Goal: Task Accomplishment & Management: Manage account settings

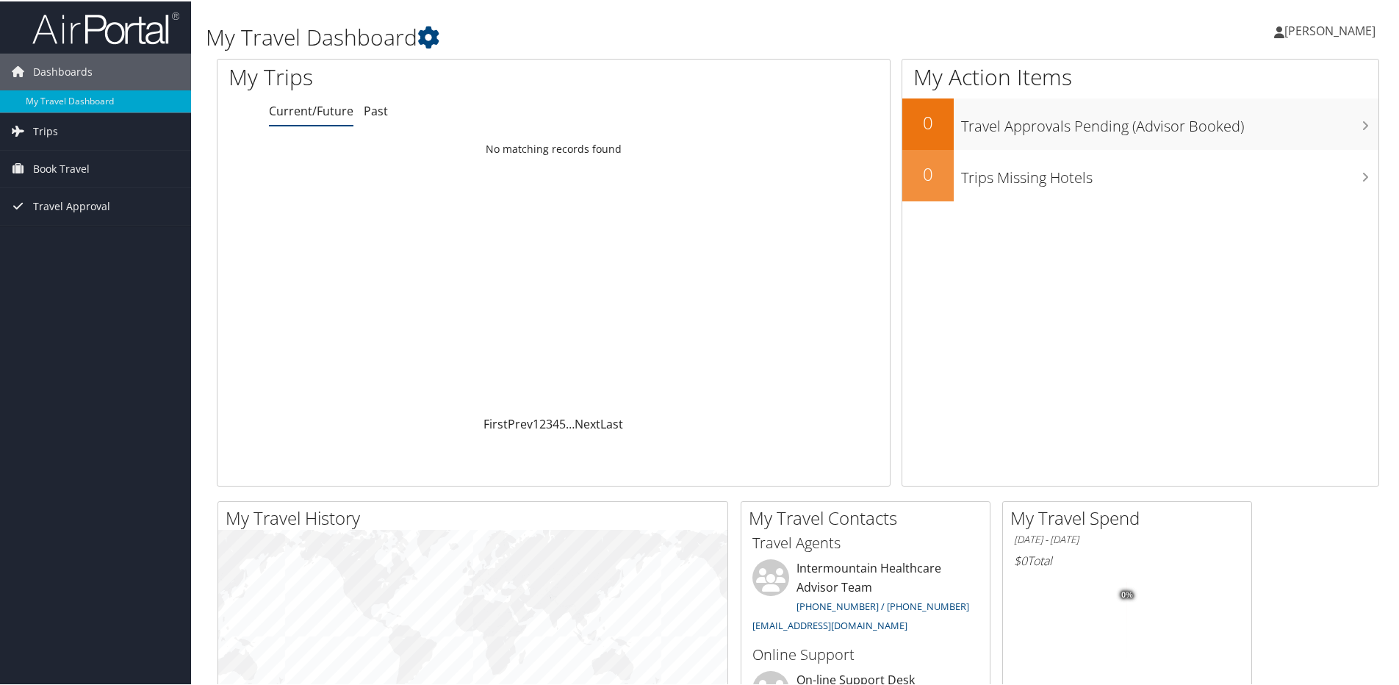
click at [1314, 28] on span "[PERSON_NAME]" at bounding box center [1330, 29] width 91 height 16
click at [1287, 135] on link "View Travel Profile" at bounding box center [1292, 130] width 164 height 25
